Goal: Transaction & Acquisition: Purchase product/service

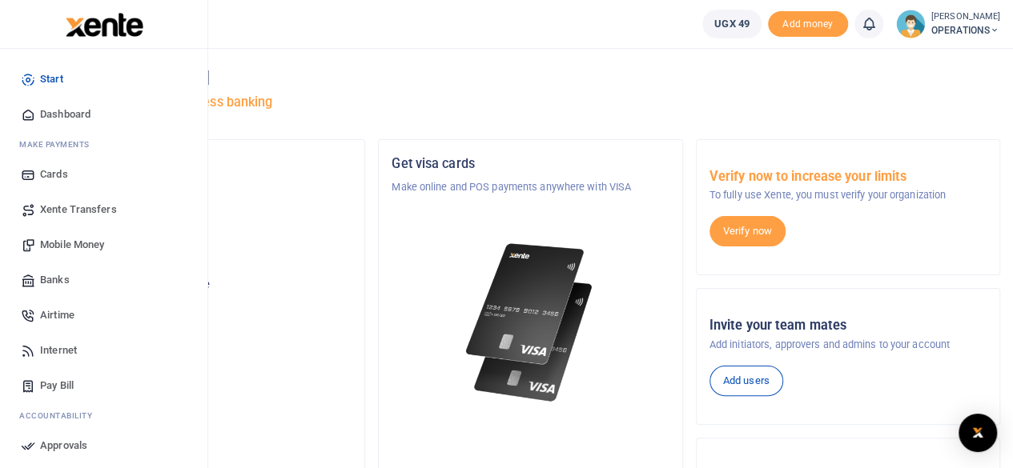
click at [82, 245] on span "Mobile Money" at bounding box center [72, 245] width 64 height 16
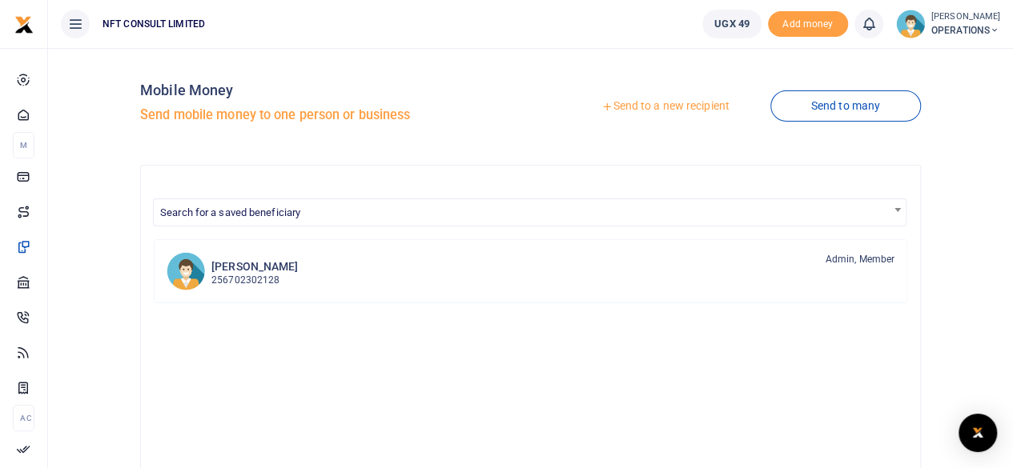
click at [649, 110] on link "Send to a new recipient" at bounding box center [664, 106] width 209 height 29
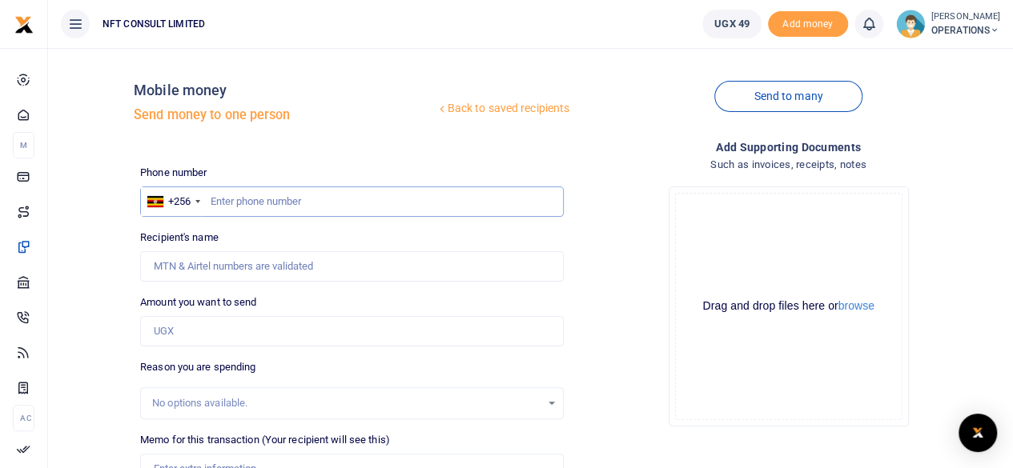
click at [251, 198] on input "text" at bounding box center [352, 202] width 424 height 30
paste input "703234587"
type input "703234587"
type input "[PERSON_NAME]"
type input "703234587"
